Goal: Information Seeking & Learning: Learn about a topic

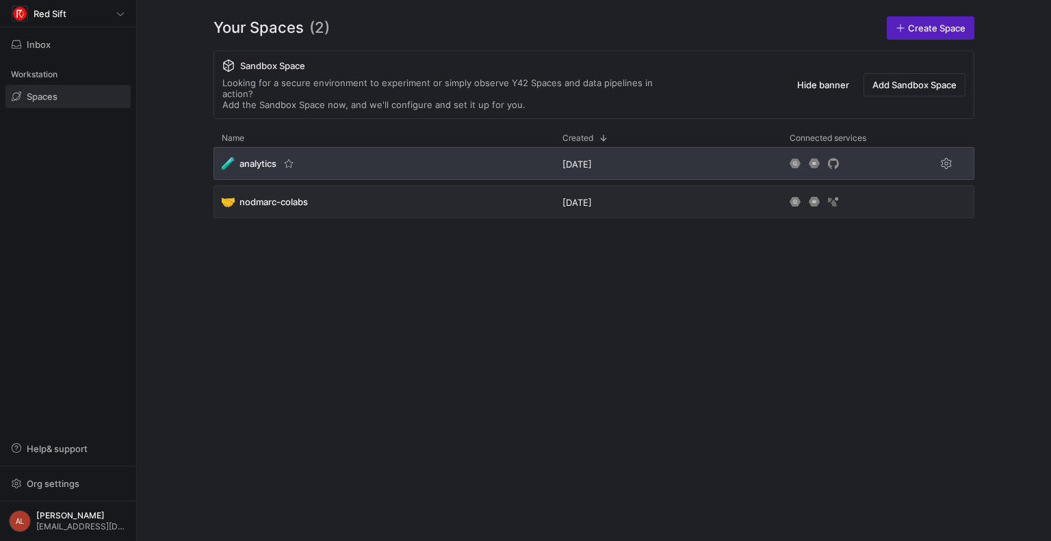
click at [364, 159] on div "🧪 analytics" at bounding box center [383, 163] width 341 height 33
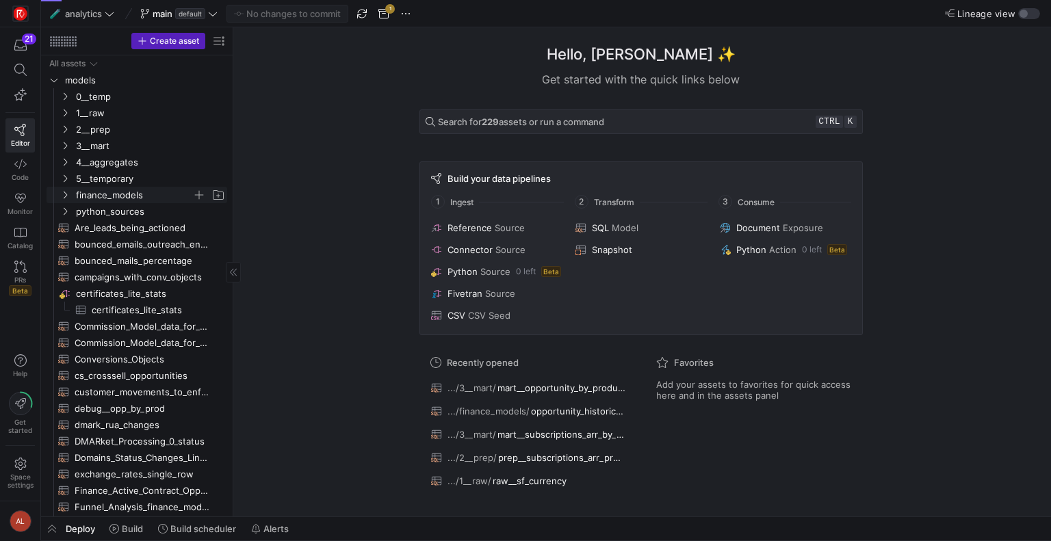
click at [64, 196] on icon "Press SPACE to select this row." at bounding box center [65, 195] width 10 height 8
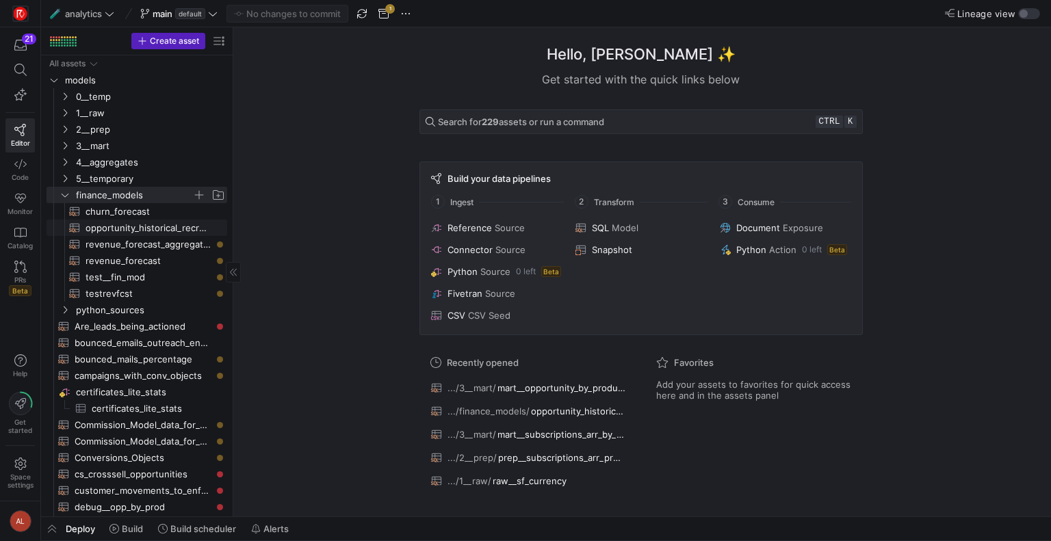
click at [112, 228] on span "opportunity_historical_recreation​​​​​​​​​​" at bounding box center [148, 228] width 126 height 16
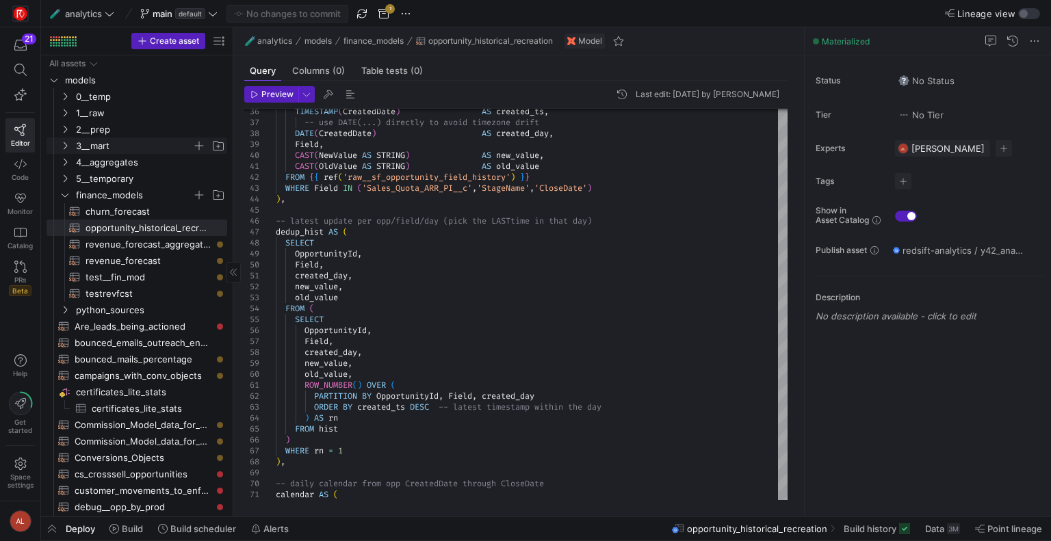
click at [65, 147] on icon "Press SPACE to select this row." at bounding box center [65, 146] width 3 height 8
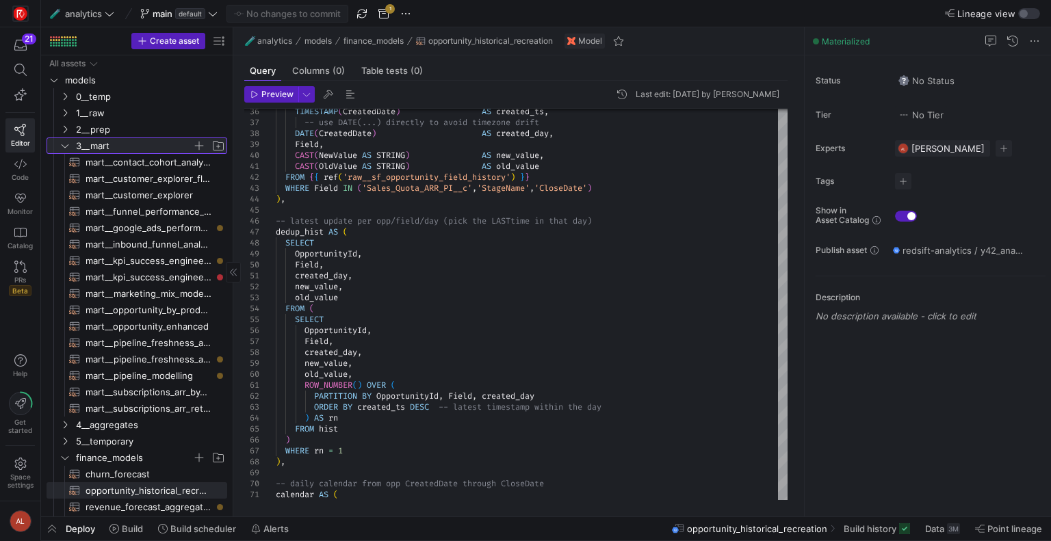
click at [57, 146] on link "3__mart" at bounding box center [137, 145] width 181 height 16
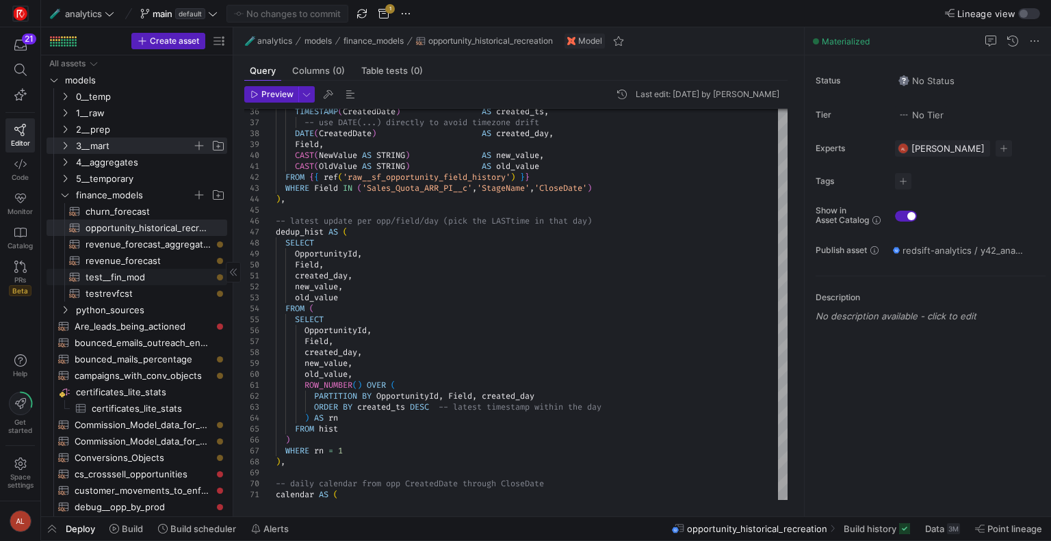
click at [112, 277] on span "test__fin_mod​​​​​​​​​​" at bounding box center [148, 277] width 126 height 16
type textarea "WITH data AS ( WITH historical_averages AS ( WITH -- 1. Distinct dimension sets…"
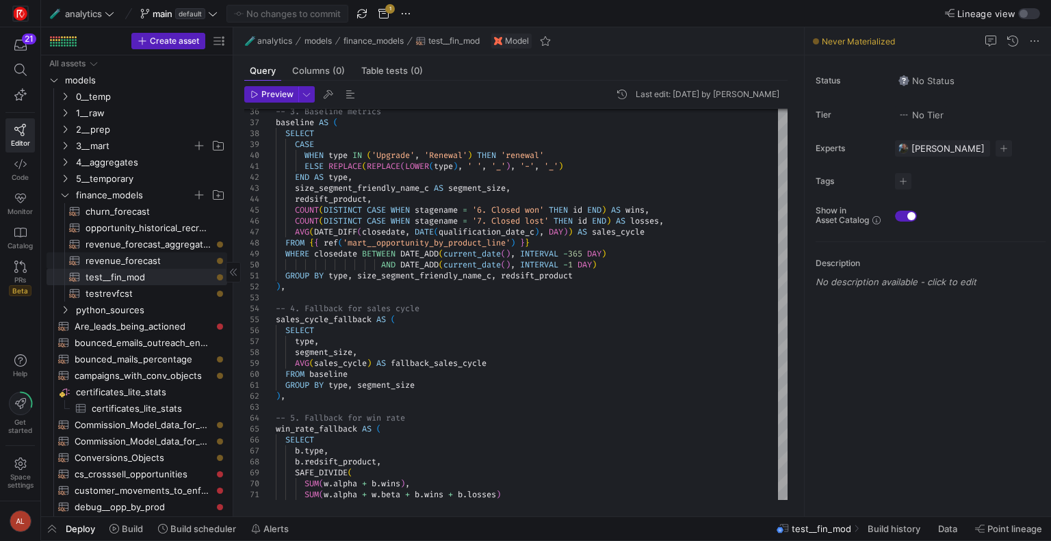
click at [112, 256] on span "revenue_forecast​​​​​​​​​​" at bounding box center [148, 261] width 126 height 16
click at [177, 6] on span at bounding box center [178, 13] width 83 height 16
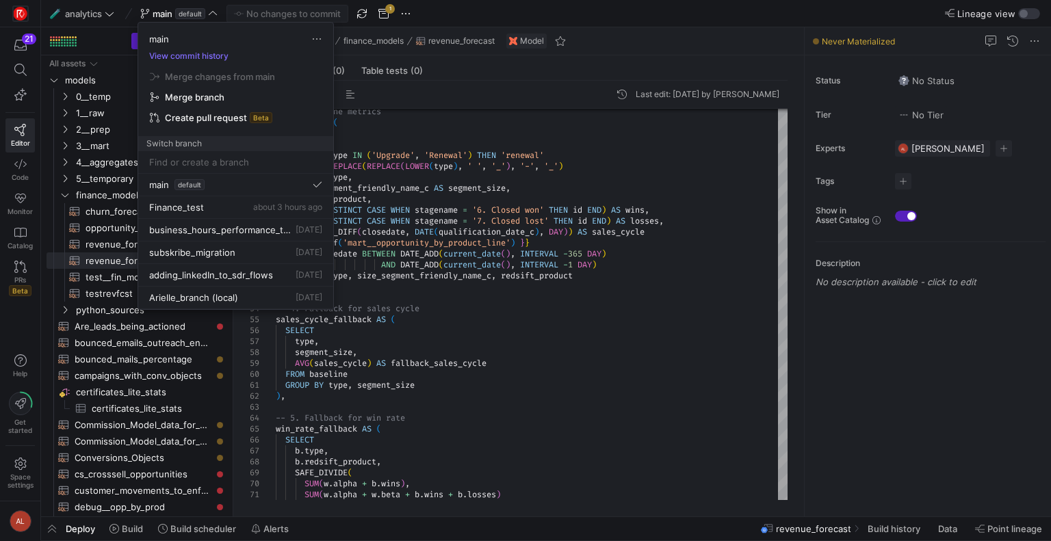
click at [454, 230] on div at bounding box center [525, 270] width 1051 height 541
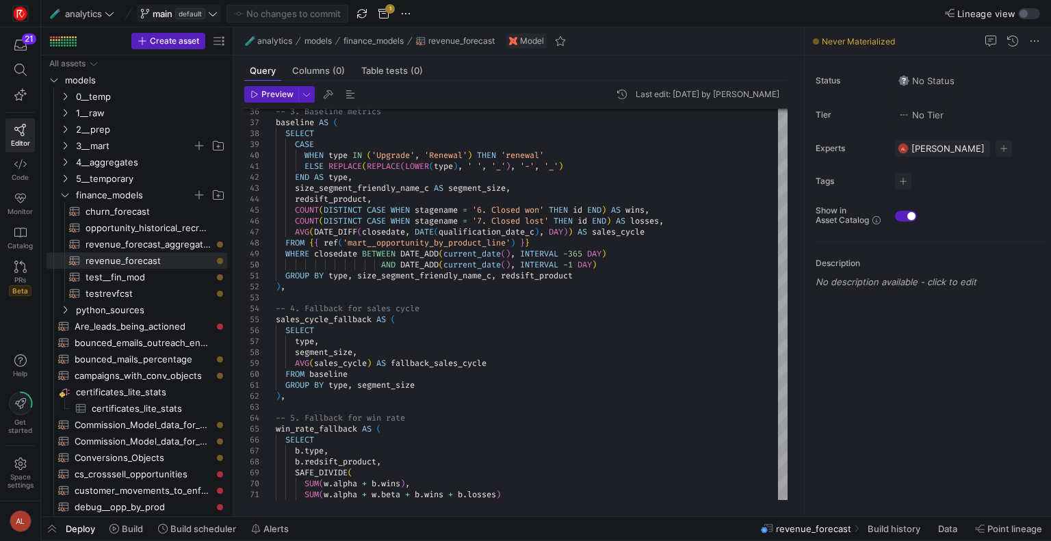
click at [161, 14] on span "main" at bounding box center [163, 13] width 20 height 11
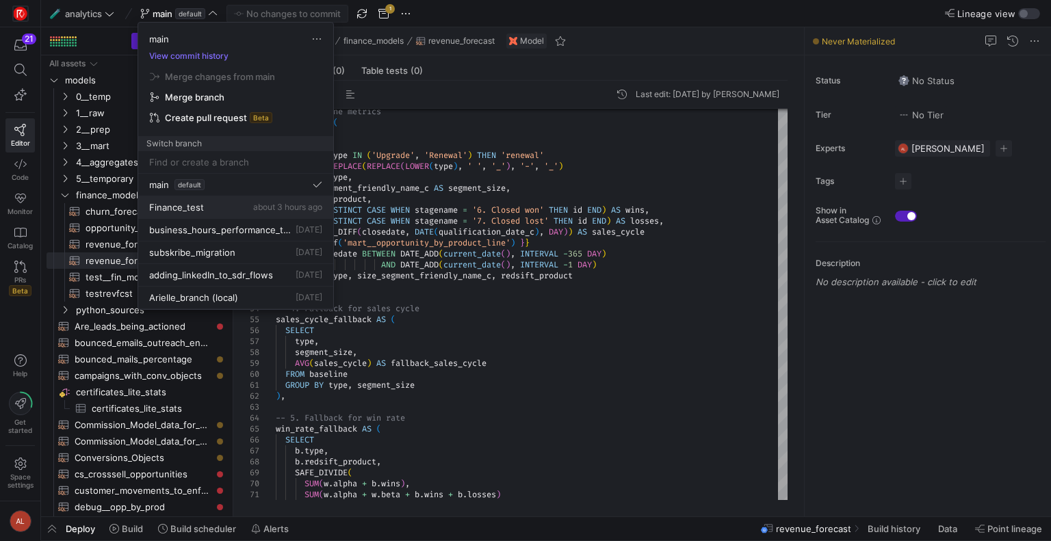
click at [175, 202] on span "Finance_test" at bounding box center [176, 207] width 55 height 11
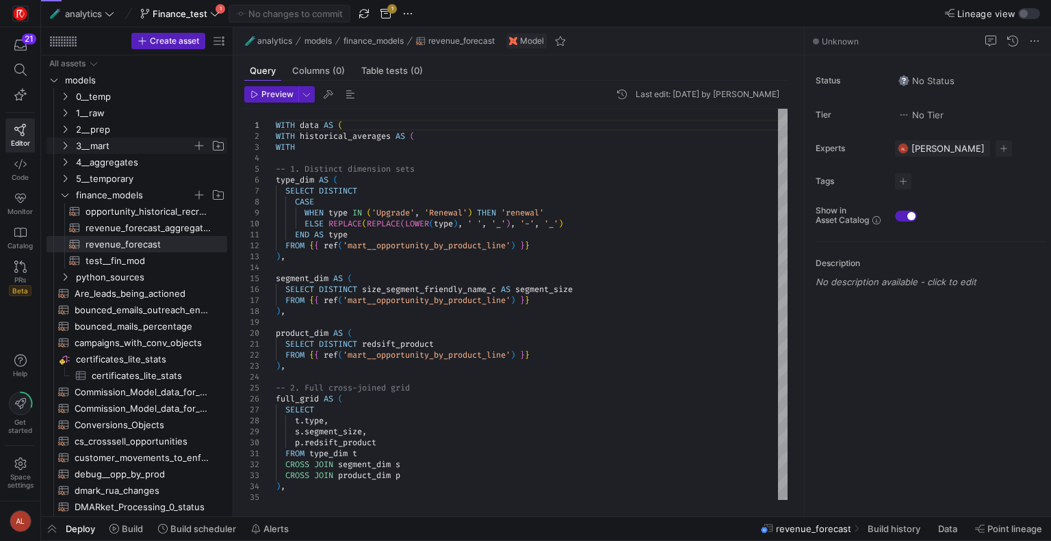
click at [62, 142] on icon "Press SPACE to select this row." at bounding box center [65, 146] width 10 height 8
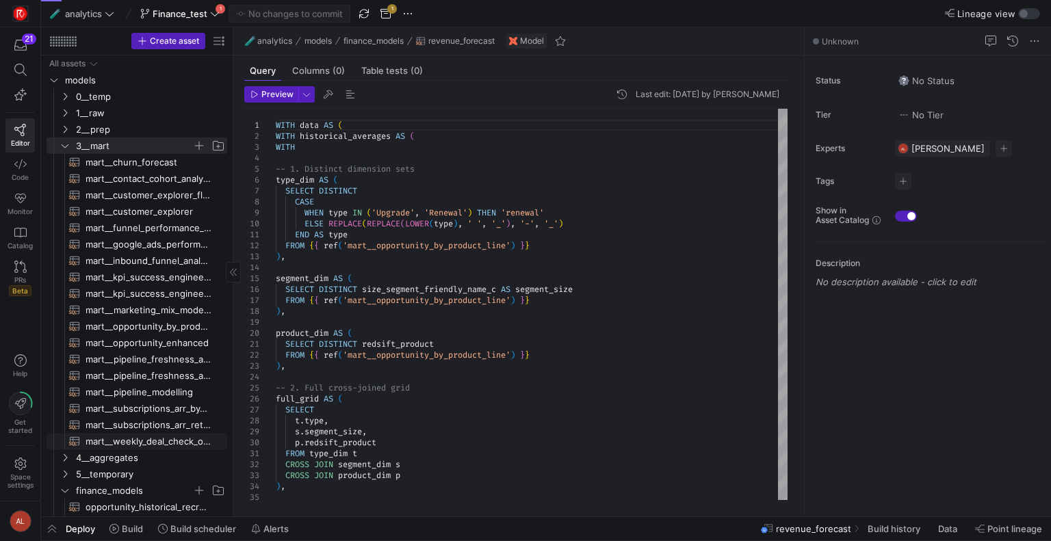
click at [159, 438] on span "mart__weekly_deal_check_opps​​​​​​​​​​" at bounding box center [148, 442] width 126 height 16
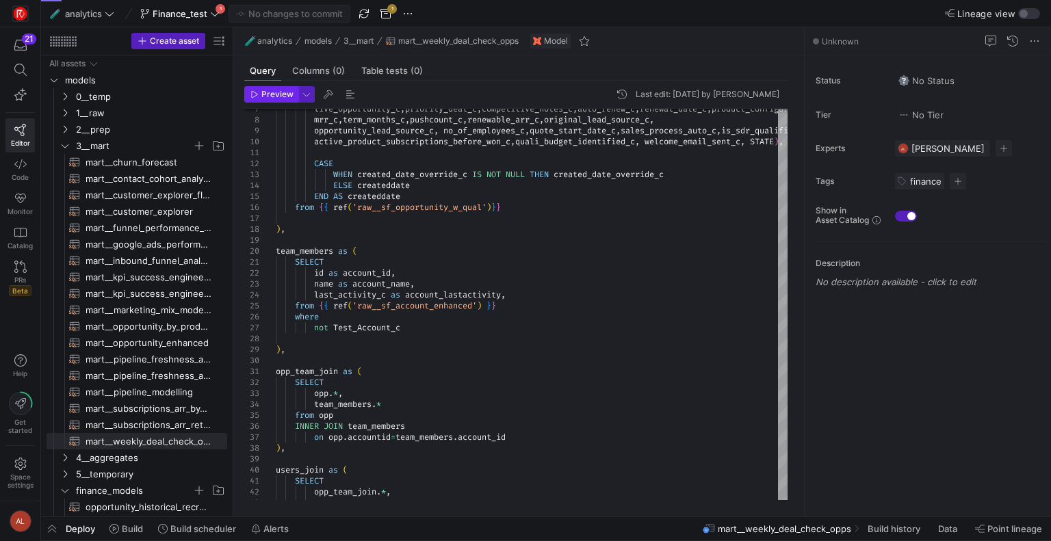
click at [272, 94] on span "Preview" at bounding box center [277, 95] width 32 height 10
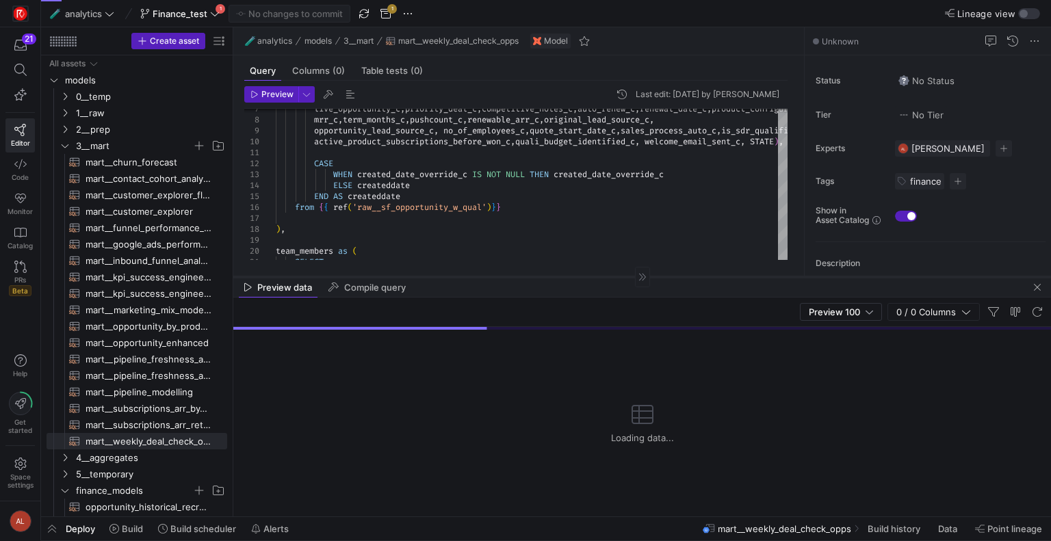
drag, startPoint x: 540, startPoint y: 276, endPoint x: 497, endPoint y: 173, distance: 112.2
click at [497, 276] on div at bounding box center [641, 276] width 817 height 1
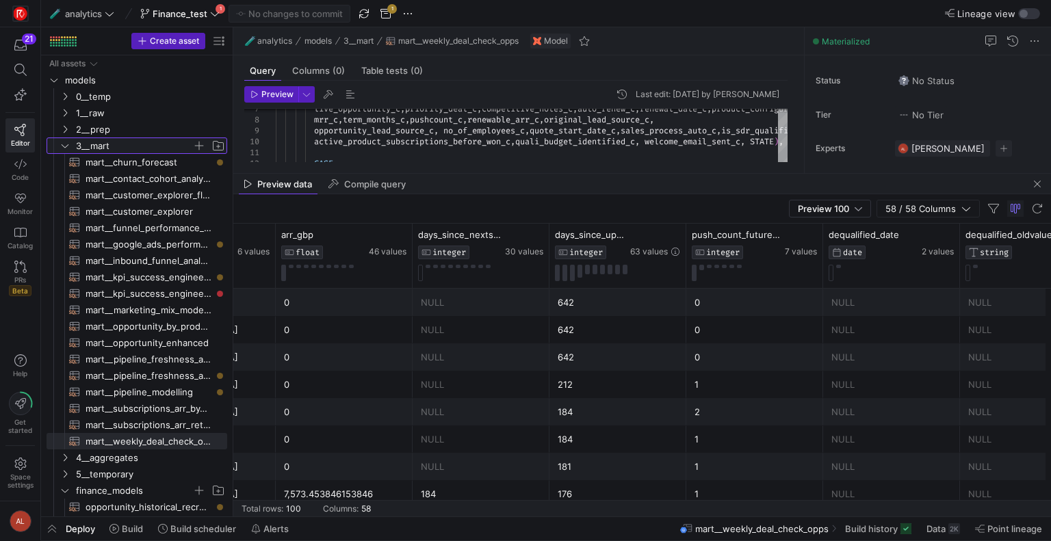
click at [64, 144] on icon "Press SPACE to select this row." at bounding box center [65, 146] width 10 height 8
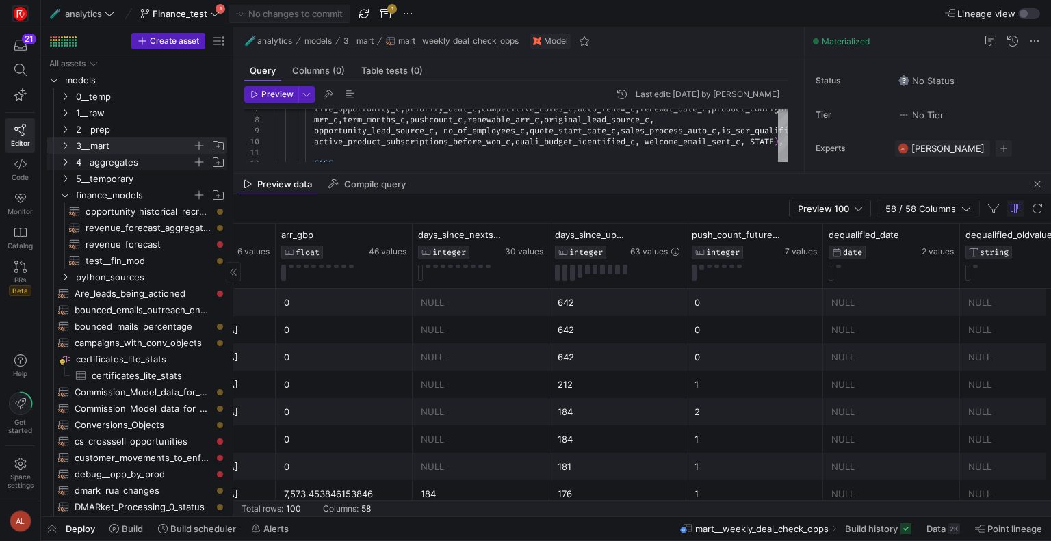
click at [63, 162] on icon "Press SPACE to select this row." at bounding box center [65, 162] width 10 height 8
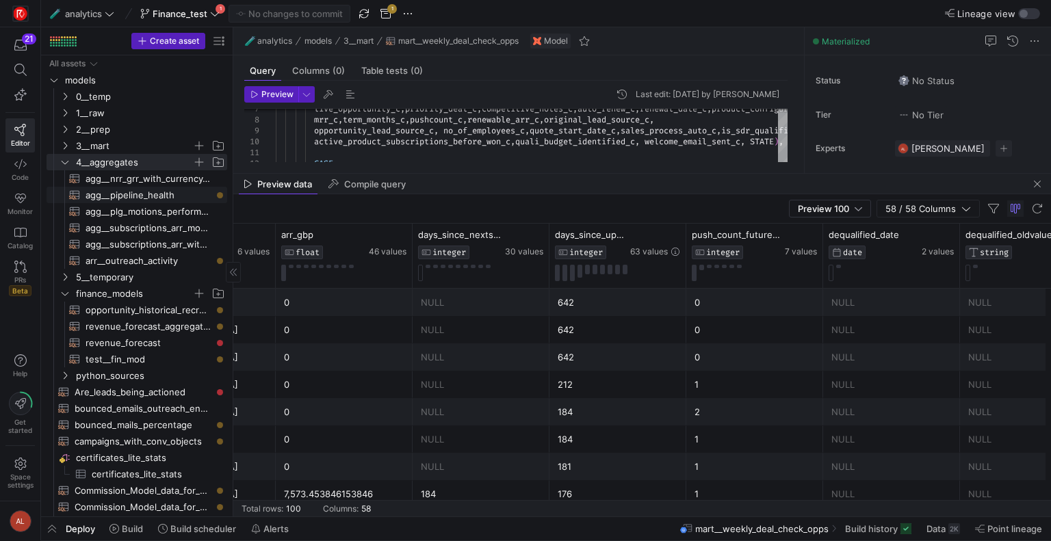
click at [125, 195] on span "agg__pipeline_health​​​​​​​​​​" at bounding box center [148, 195] width 126 height 16
type textarea "WITH opps as ( SELECT id, name, stagename, type, arr_gbp, oppowner_name, foreca…"
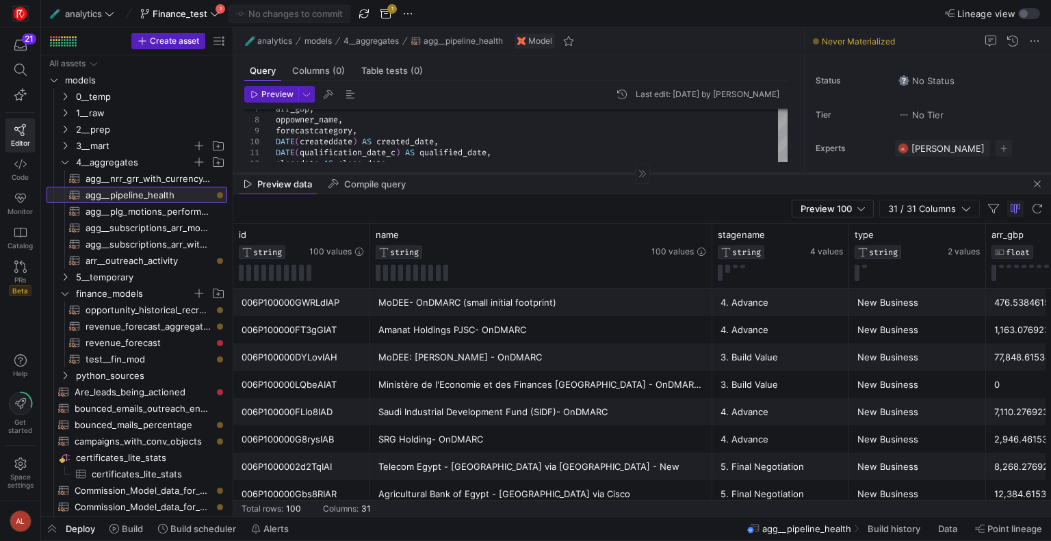
drag, startPoint x: 665, startPoint y: 172, endPoint x: 670, endPoint y: 285, distance: 113.6
click at [670, 174] on div at bounding box center [641, 173] width 817 height 1
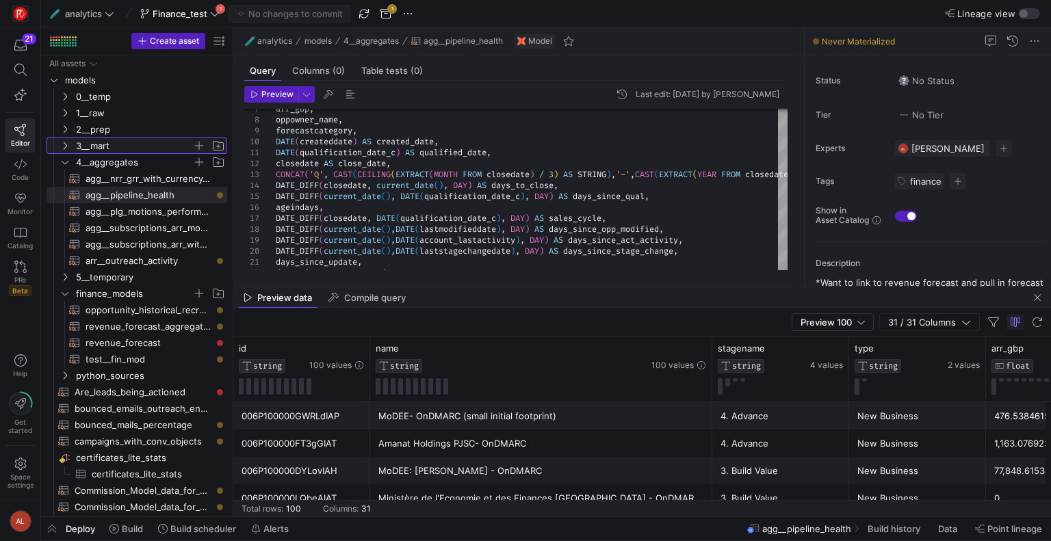
click at [63, 147] on icon "Press SPACE to select this row." at bounding box center [65, 146] width 10 height 8
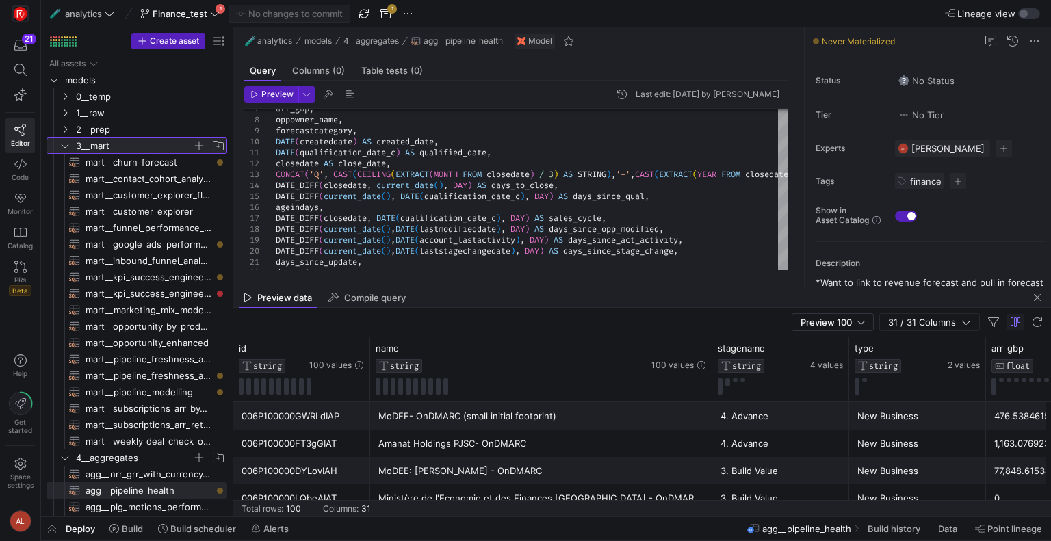
click at [66, 146] on icon at bounding box center [65, 146] width 10 height 8
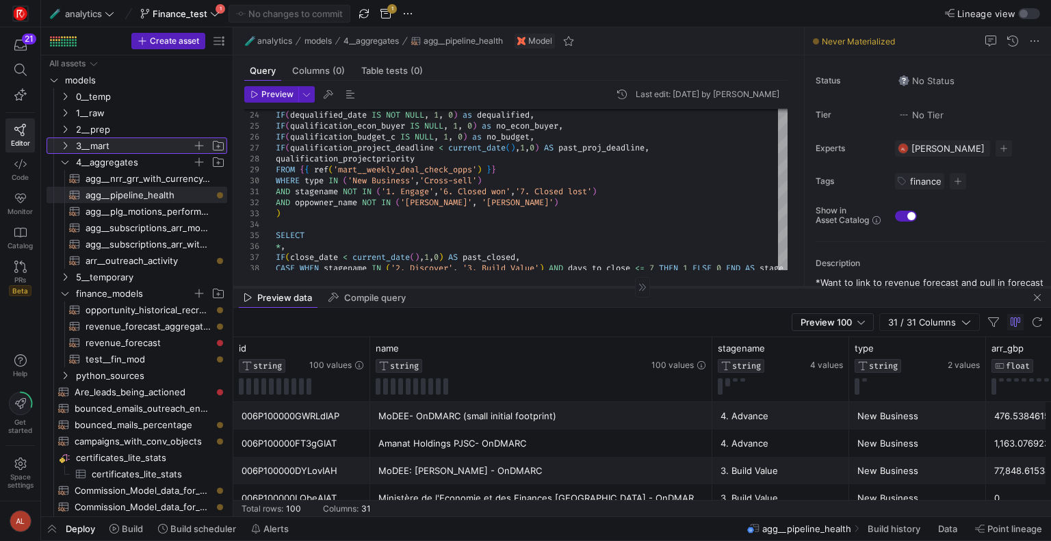
drag, startPoint x: 559, startPoint y: 287, endPoint x: 468, endPoint y: 59, distance: 245.2
click at [468, 287] on div at bounding box center [641, 287] width 817 height 1
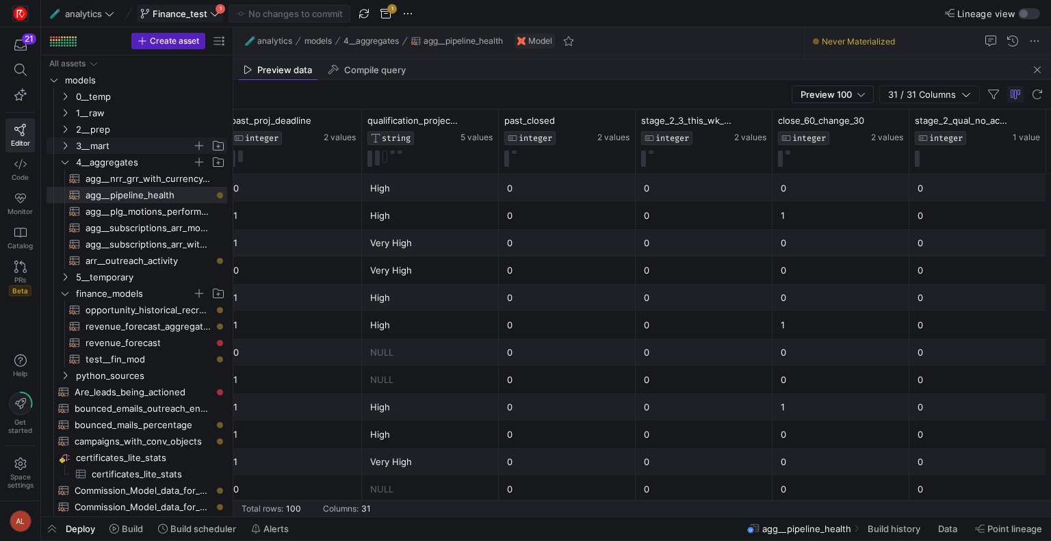
click at [215, 14] on icon at bounding box center [215, 14] width 10 height 10
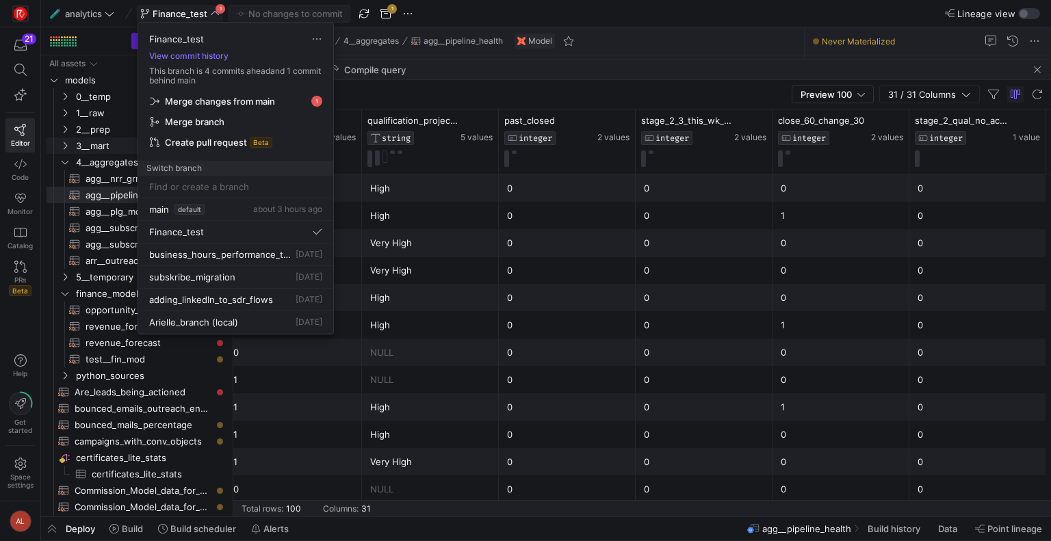
click at [211, 11] on div at bounding box center [525, 270] width 1051 height 541
